Goal: Transaction & Acquisition: Purchase product/service

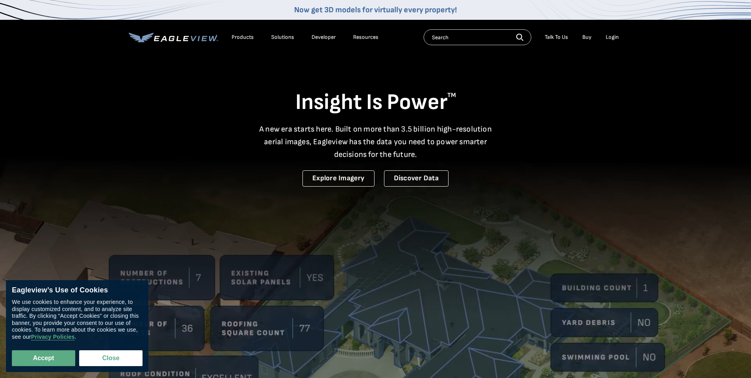
click at [614, 40] on div "Login" at bounding box center [612, 37] width 13 height 7
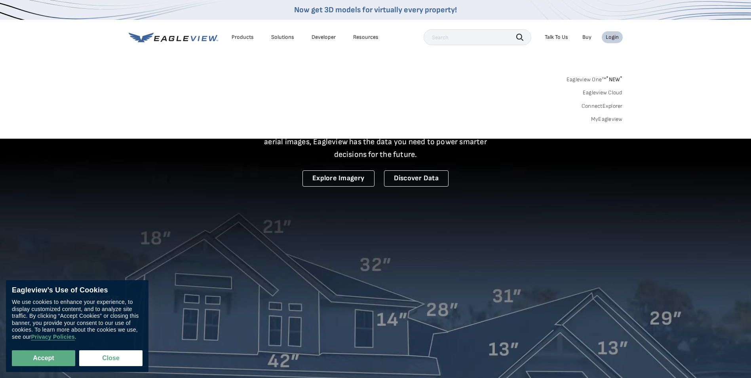
click at [610, 38] on div "Login" at bounding box center [612, 37] width 13 height 7
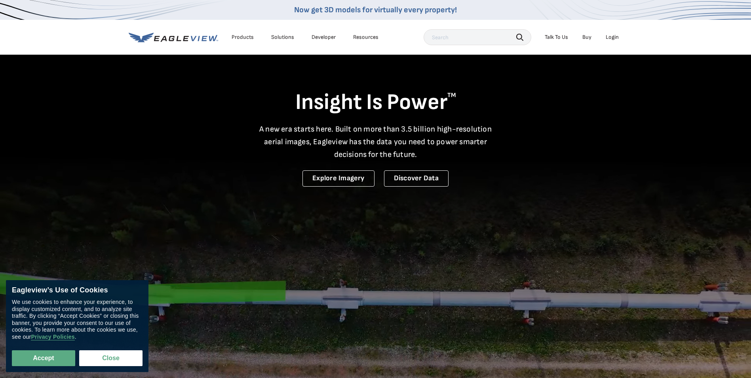
click at [610, 38] on div "Login" at bounding box center [612, 37] width 13 height 7
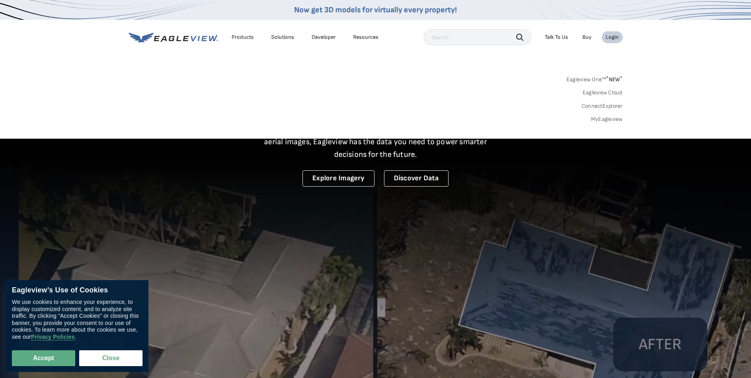
click at [612, 118] on link "MyEagleview" at bounding box center [607, 119] width 32 height 7
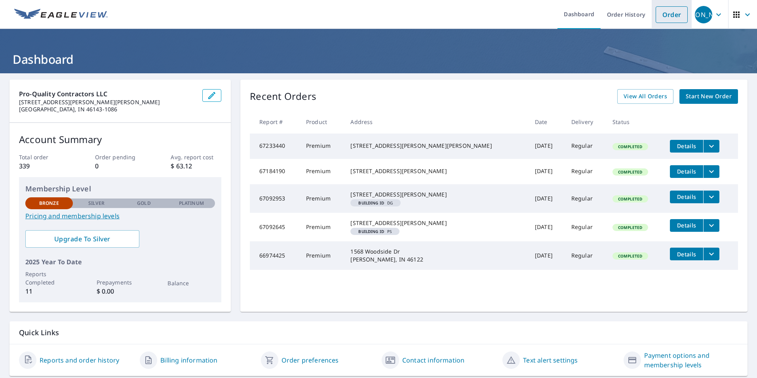
click at [667, 22] on link "Order" at bounding box center [671, 14] width 32 height 17
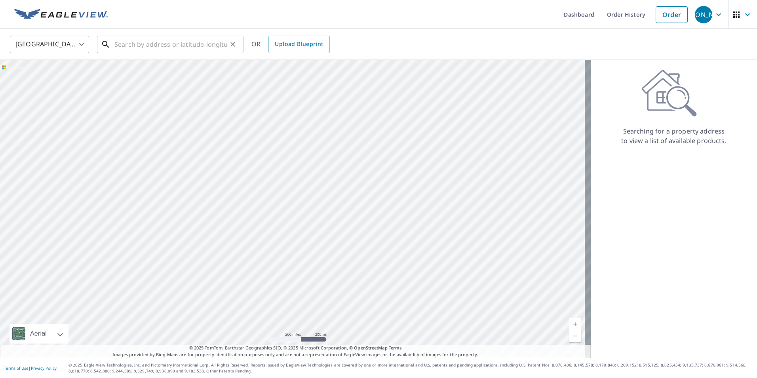
click at [176, 39] on input "text" at bounding box center [170, 44] width 113 height 22
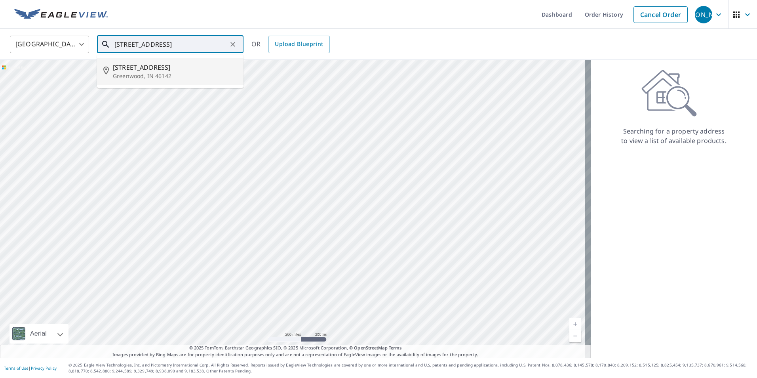
click at [165, 70] on span "[STREET_ADDRESS]" at bounding box center [175, 67] width 124 height 9
type input "[STREET_ADDRESS][PERSON_NAME]"
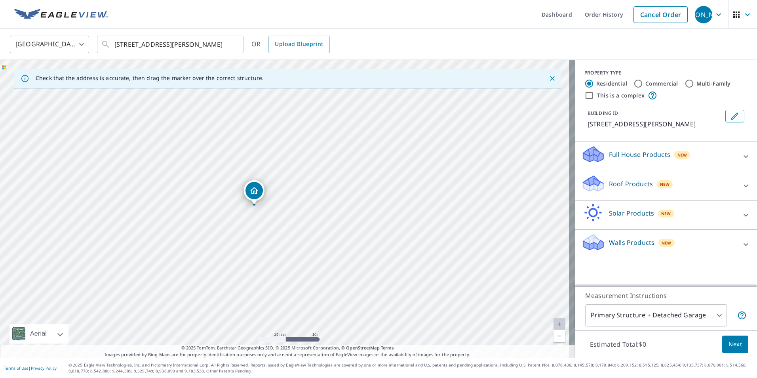
click at [741, 182] on icon at bounding box center [745, 185] width 9 height 9
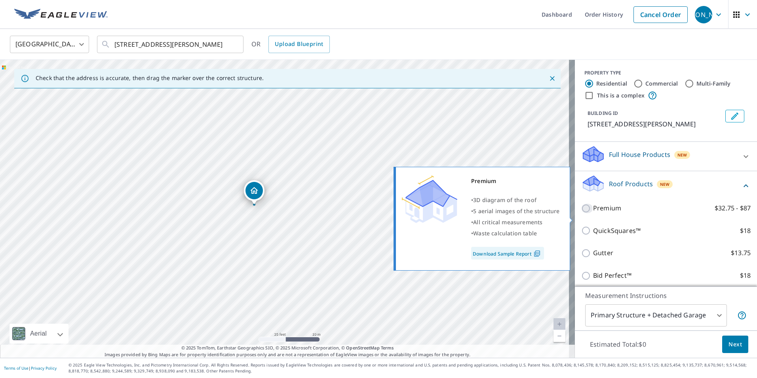
click at [581, 213] on input "Premium $32.75 - $87" at bounding box center [587, 207] width 12 height 9
checkbox input "true"
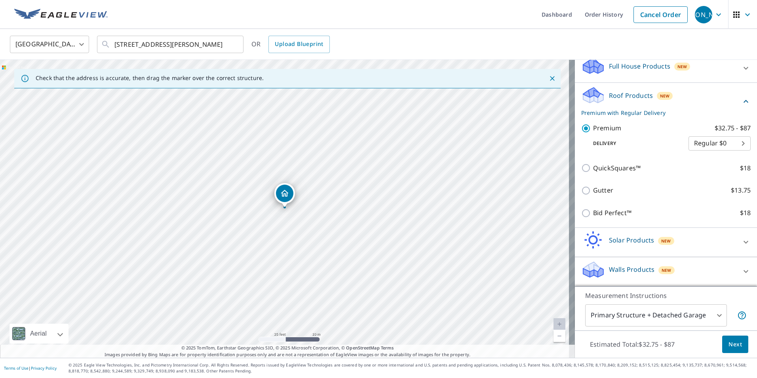
scroll to position [98, 0]
click at [735, 346] on span "Next" at bounding box center [734, 344] width 13 height 10
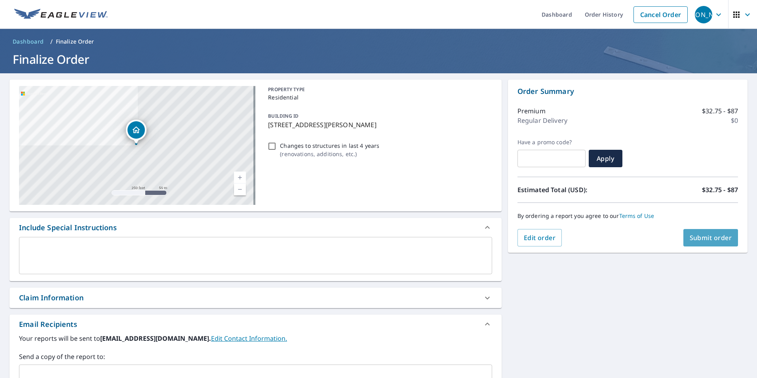
click at [715, 241] on span "Submit order" at bounding box center [710, 237] width 42 height 9
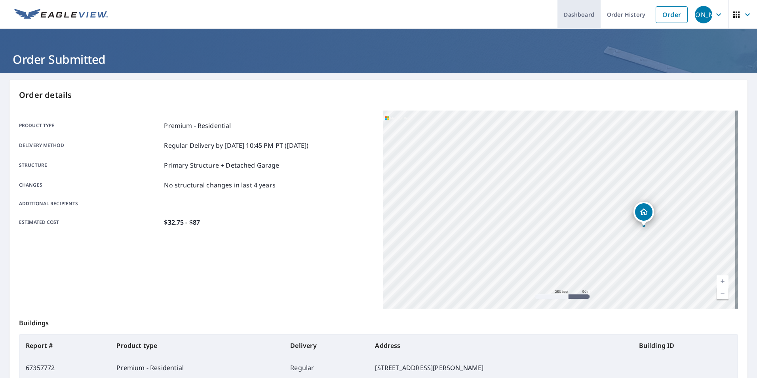
click at [588, 18] on link "Dashboard" at bounding box center [578, 14] width 43 height 29
